Goal: Navigation & Orientation: Find specific page/section

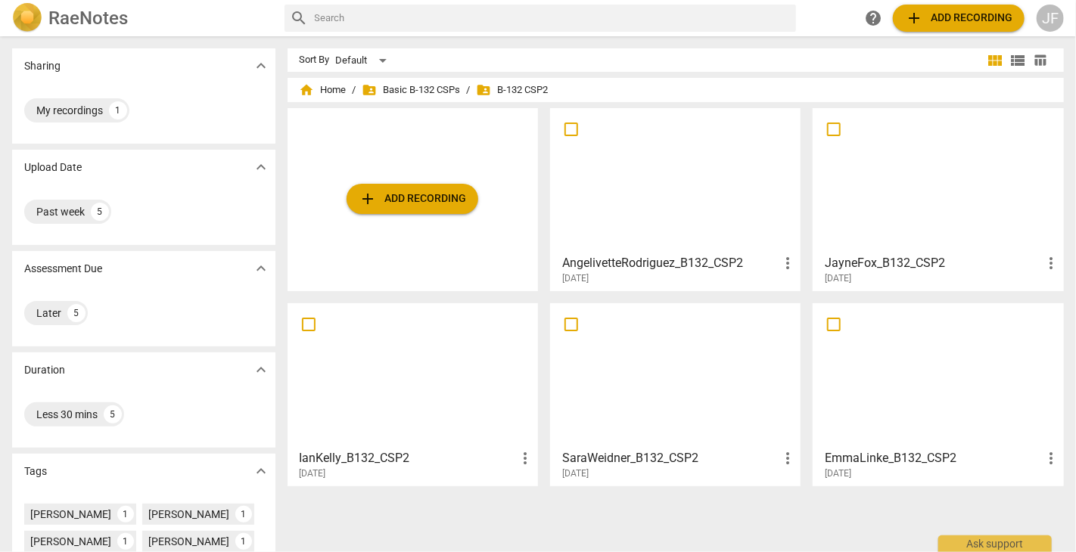
click at [682, 186] on div at bounding box center [675, 181] width 240 height 134
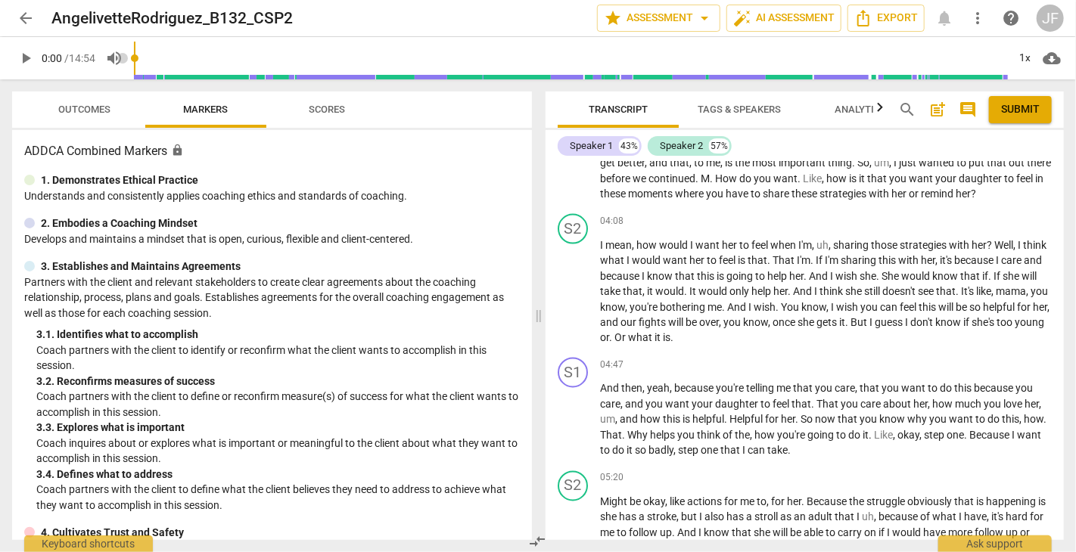
scroll to position [1177, 0]
click at [17, 19] on span "arrow_back" at bounding box center [26, 18] width 18 height 18
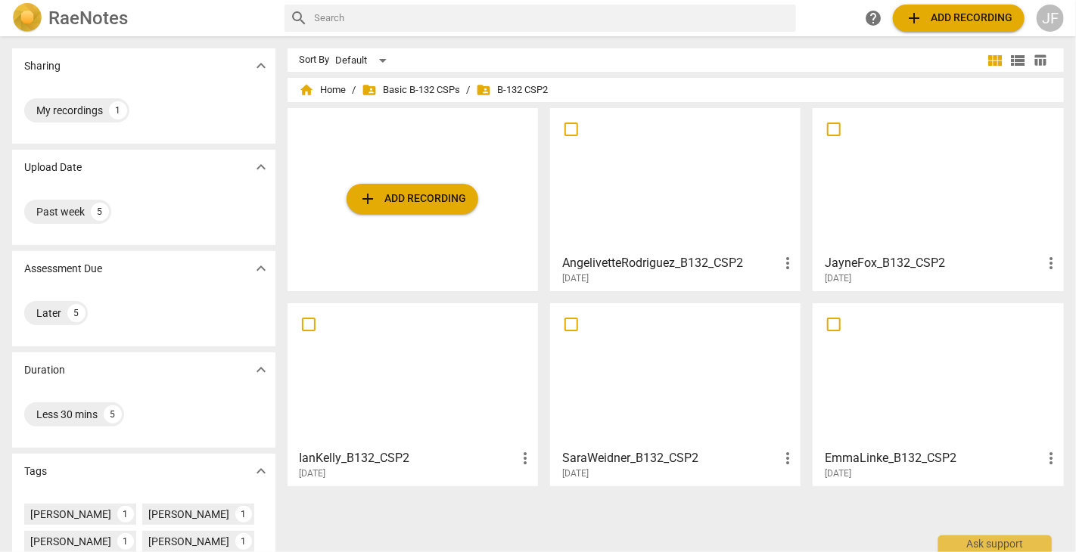
click at [910, 222] on div at bounding box center [938, 181] width 240 height 134
